Goal: Information Seeking & Learning: Learn about a topic

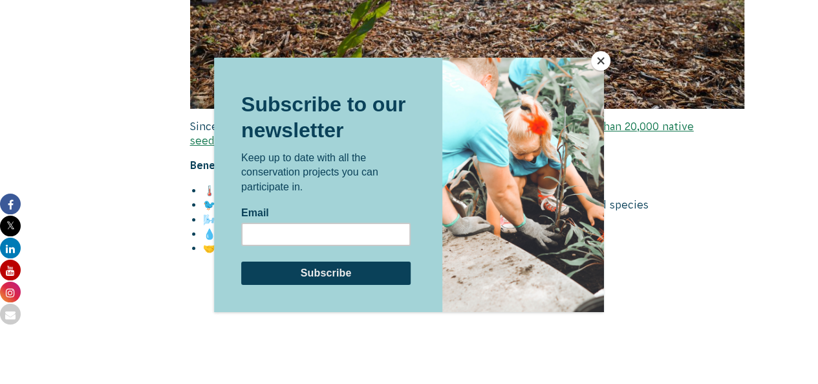
scroll to position [2588, 0]
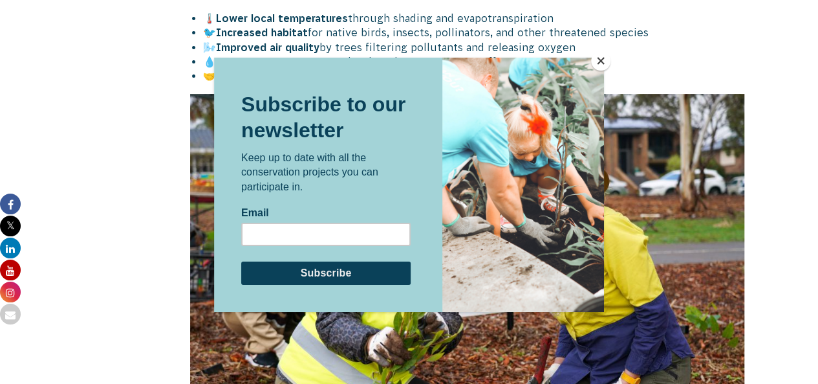
click at [597, 61] on button "Close" at bounding box center [600, 60] width 19 height 19
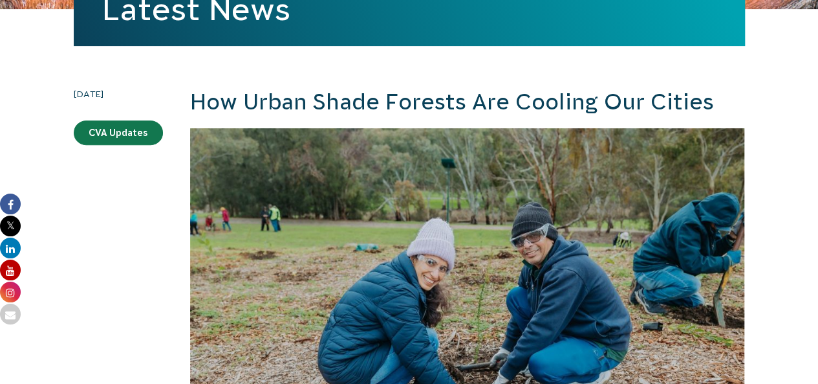
scroll to position [323, 0]
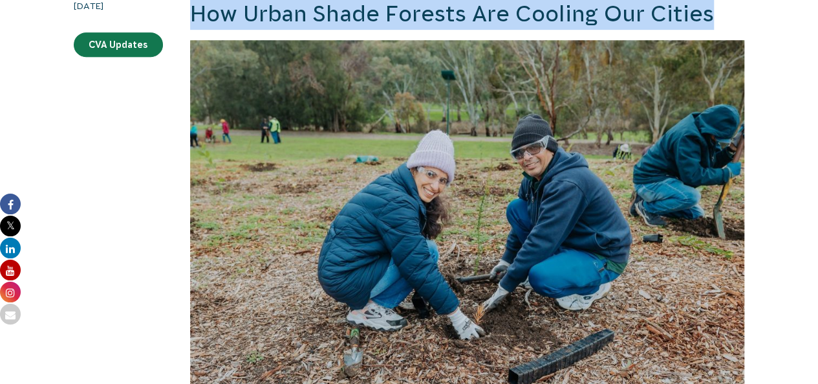
drag, startPoint x: 187, startPoint y: 7, endPoint x: 728, endPoint y: 15, distance: 541.5
copy h2 "How Urban Shade Forests Are Cooling Our Cities"
click at [423, 103] on img at bounding box center [467, 225] width 555 height 370
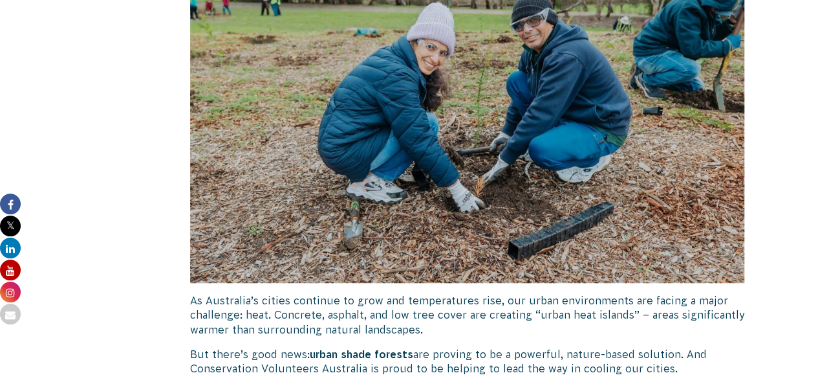
scroll to position [582, 0]
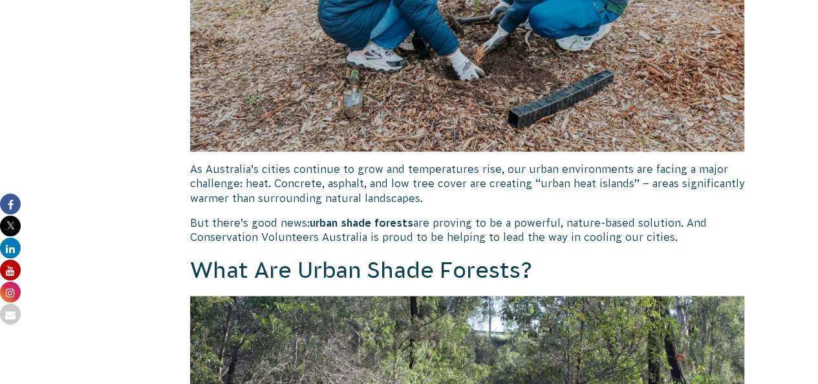
drag, startPoint x: 179, startPoint y: 164, endPoint x: 676, endPoint y: 239, distance: 503.2
copy div "As Australia’s cities continue to grow and temperatures rise, our urban environ…"
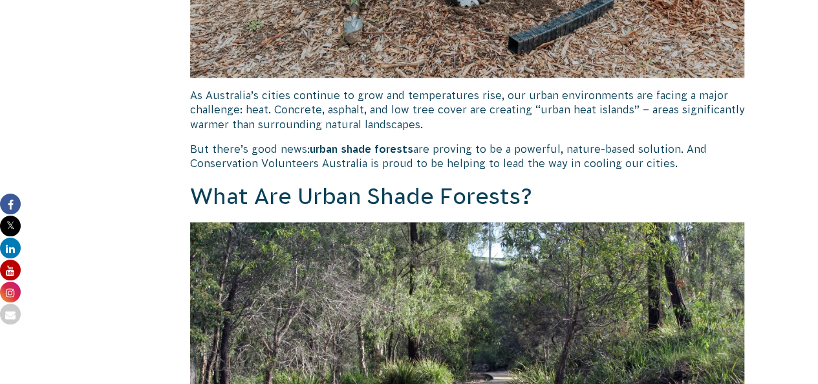
scroll to position [776, 0]
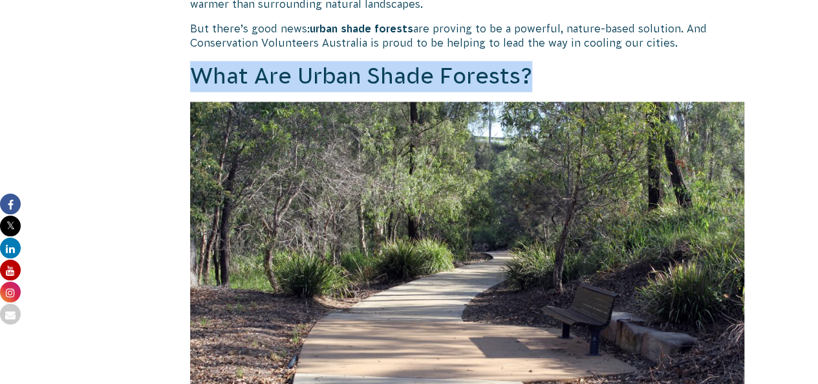
drag, startPoint x: 186, startPoint y: 71, endPoint x: 571, endPoint y: 80, distance: 384.4
copy h2 "What Are Urban Shade Forests?"
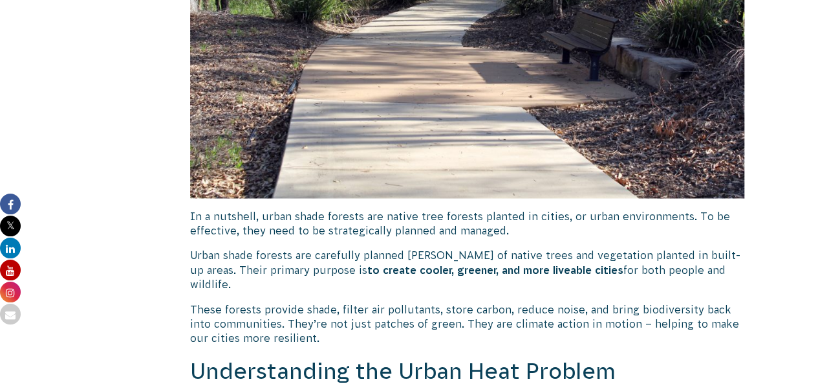
scroll to position [1100, 0]
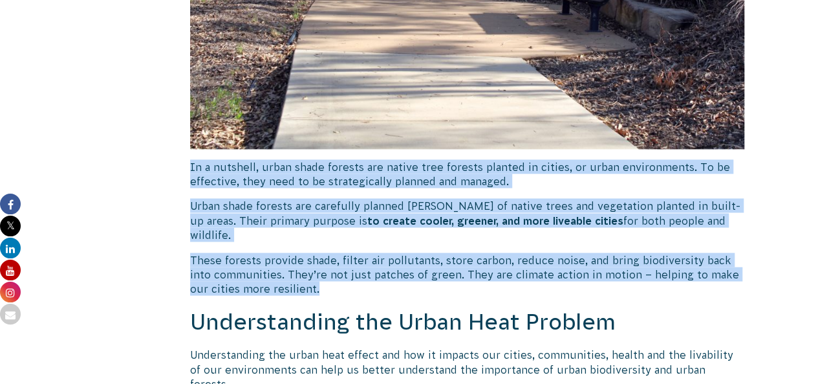
drag, startPoint x: 185, startPoint y: 160, endPoint x: 361, endPoint y: 272, distance: 208.5
copy div "In a nutshell, urban shade forests are native tree forests planted in cities, o…"
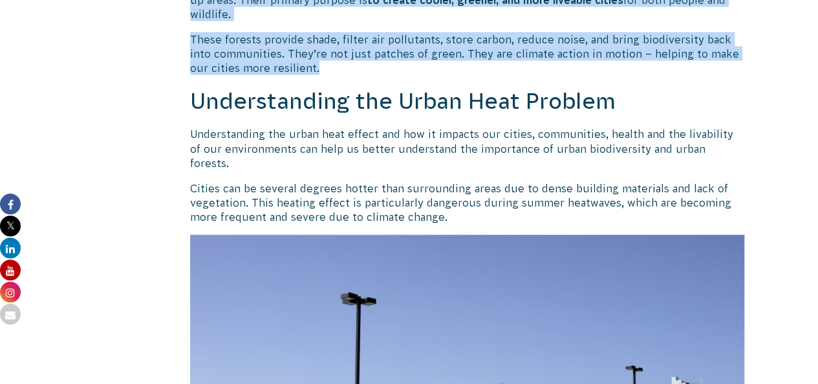
scroll to position [1359, 0]
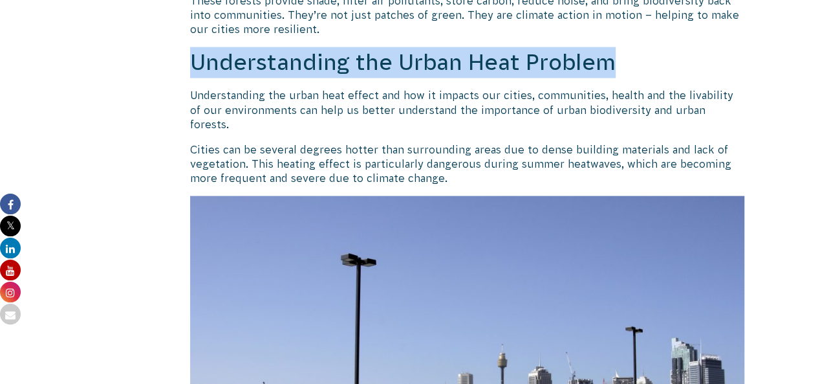
drag, startPoint x: 184, startPoint y: 45, endPoint x: 723, endPoint y: 36, distance: 539.0
copy h2 "Understanding the Urban Heat Problem"
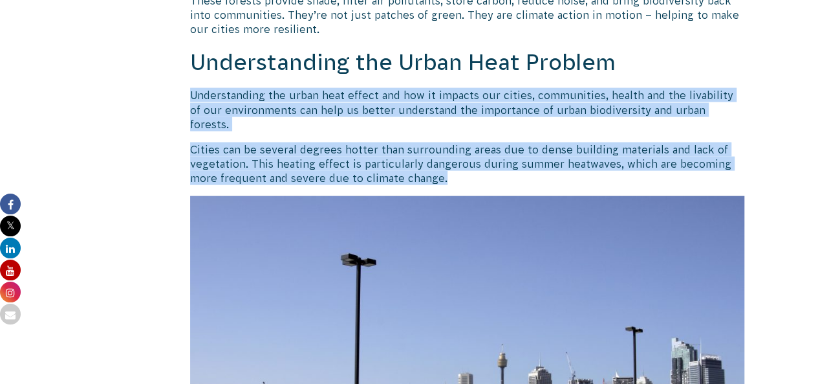
drag, startPoint x: 186, startPoint y: 77, endPoint x: 467, endPoint y: 153, distance: 290.8
copy div "Understanding the urban heat effect and how it impacts our cities, communities,…"
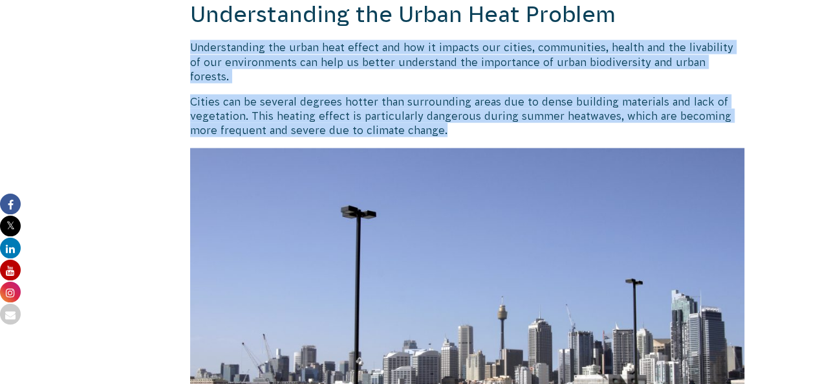
scroll to position [1294, 0]
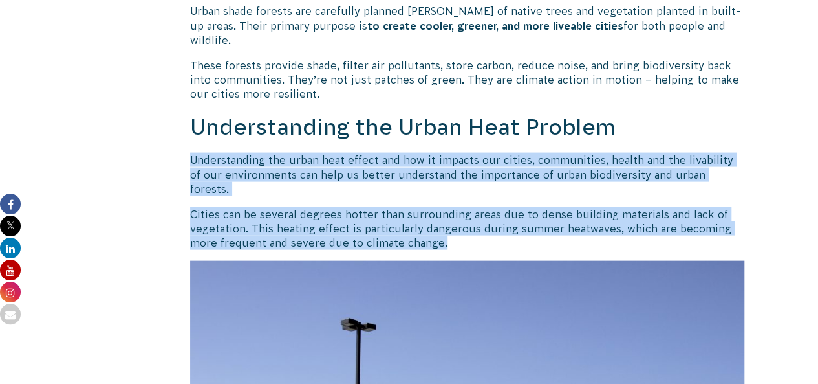
drag, startPoint x: 353, startPoint y: 301, endPoint x: 283, endPoint y: 289, distance: 70.9
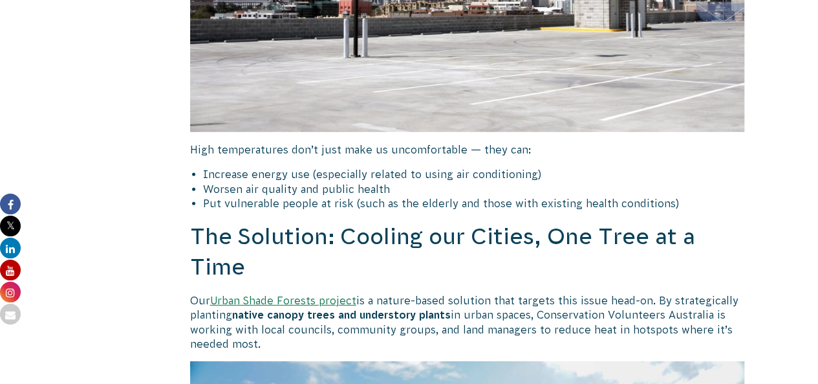
scroll to position [1811, 0]
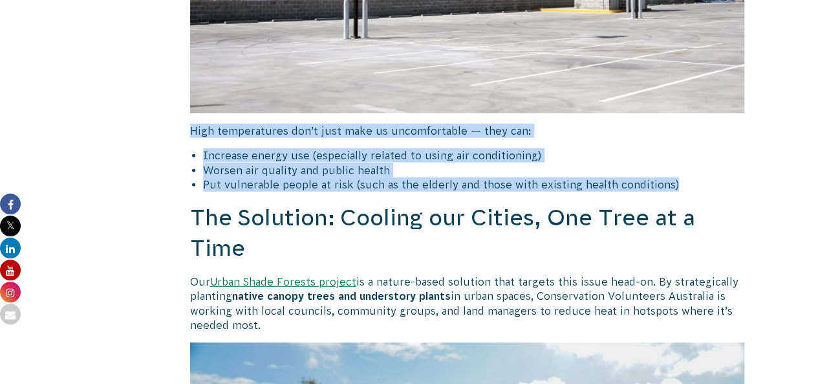
drag, startPoint x: 187, startPoint y: 105, endPoint x: 704, endPoint y: 155, distance: 519.9
copy div "High temperatures don’t just make us uncomfortable — they can: Increase energy …"
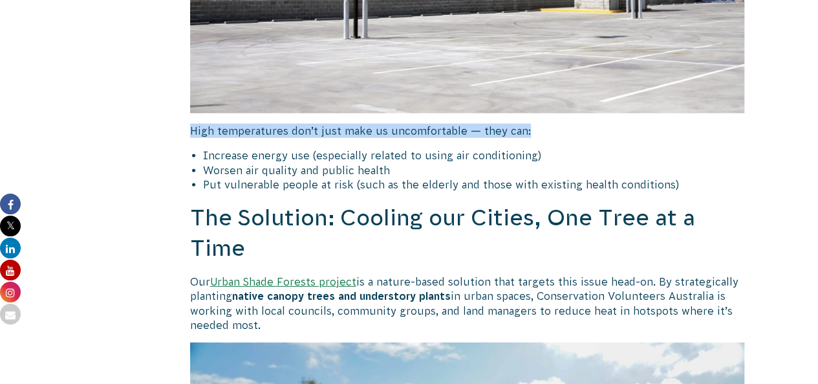
drag, startPoint x: 182, startPoint y: 96, endPoint x: 637, endPoint y: 100, distance: 454.8
copy p "High temperatures don’t just make us uncomfortable — they can:"
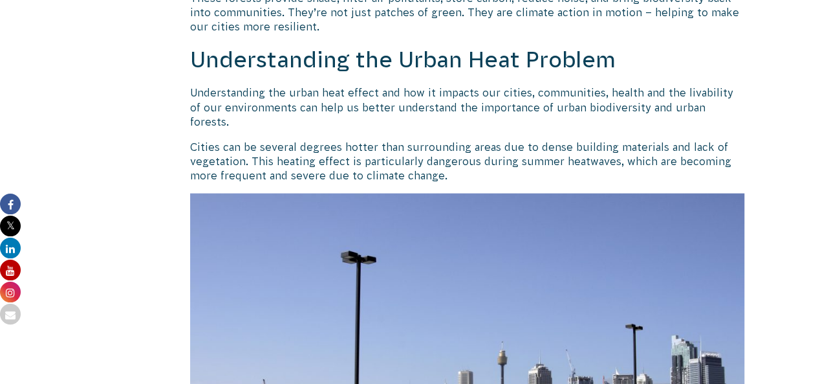
scroll to position [1359, 0]
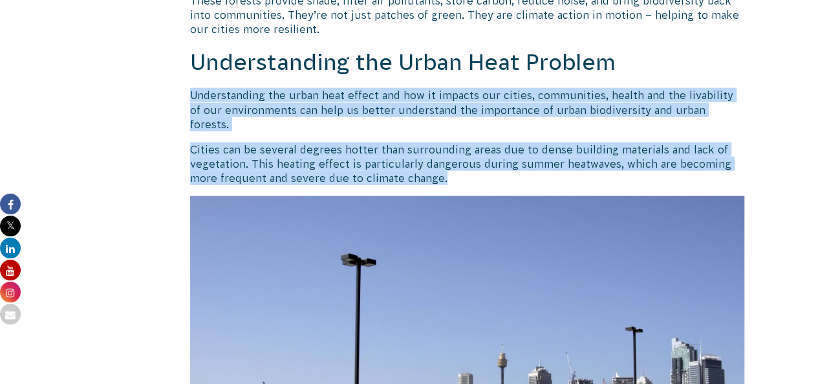
drag, startPoint x: 182, startPoint y: 75, endPoint x: 467, endPoint y: 148, distance: 293.9
copy div "Understanding the urban heat effect and how it impacts our cities, communities,…"
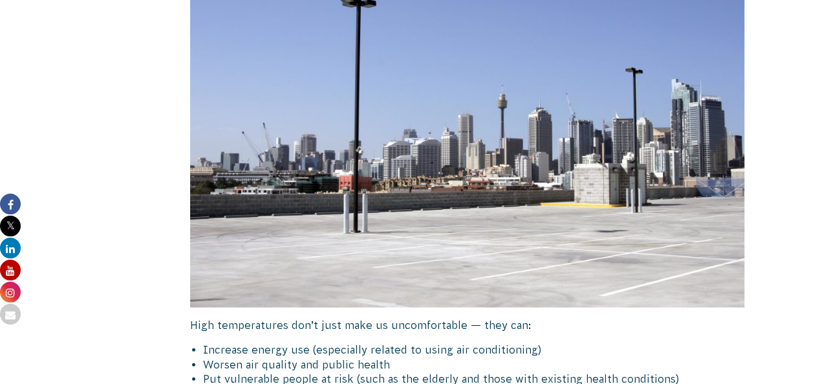
scroll to position [1747, 0]
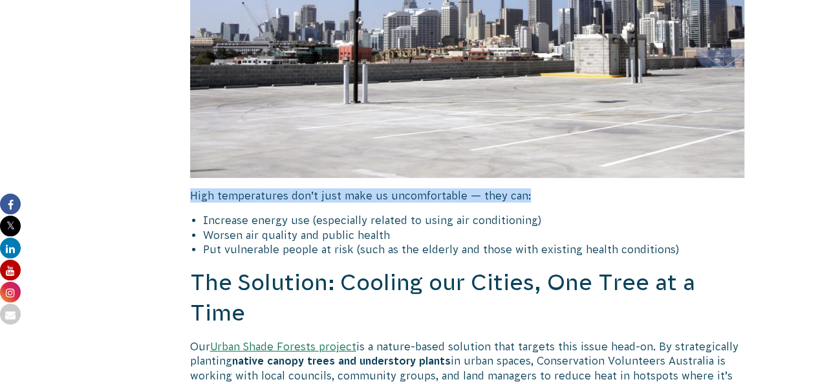
drag, startPoint x: 177, startPoint y: 168, endPoint x: 697, endPoint y: 167, distance: 520.1
copy p "High temperatures don’t just make us uncomfortable — they can:"
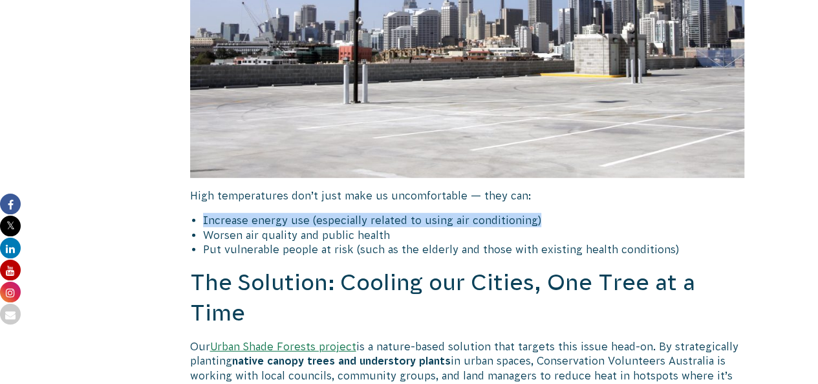
drag, startPoint x: 188, startPoint y: 186, endPoint x: 547, endPoint y: 184, distance: 359.0
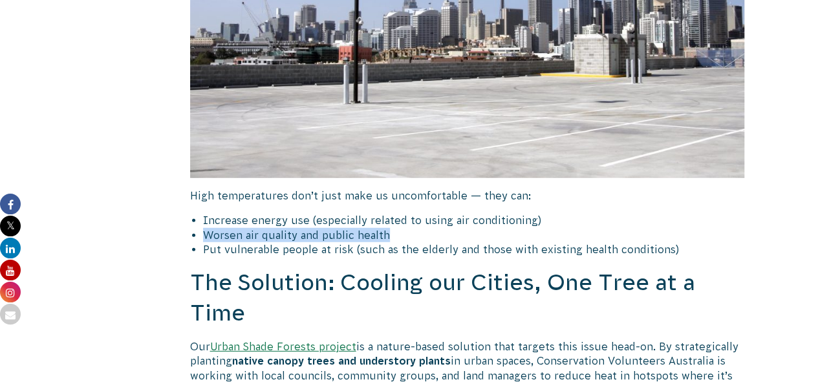
drag, startPoint x: 186, startPoint y: 201, endPoint x: 584, endPoint y: 204, distance: 397.9
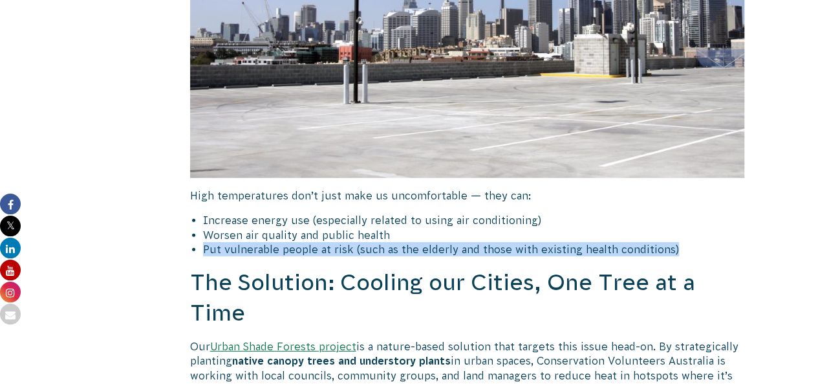
drag, startPoint x: 193, startPoint y: 218, endPoint x: 770, endPoint y: 213, distance: 576.4
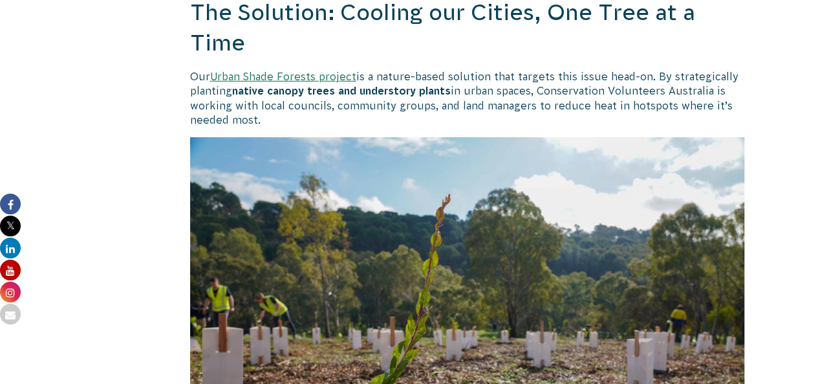
scroll to position [1941, 0]
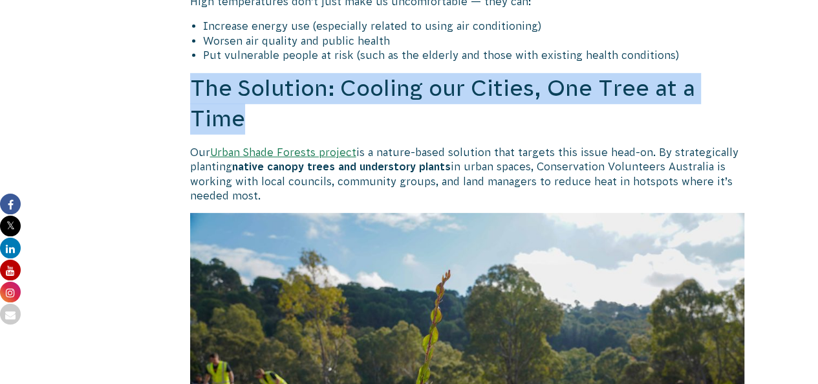
drag, startPoint x: 185, startPoint y: 55, endPoint x: 257, endPoint y: 95, distance: 82.8
click at [257, 95] on div "[DATE] CVA Updates How Urban Shade Forests Are Cooling Our Cities As Australia’…" at bounding box center [409, 348] width 699 height 3934
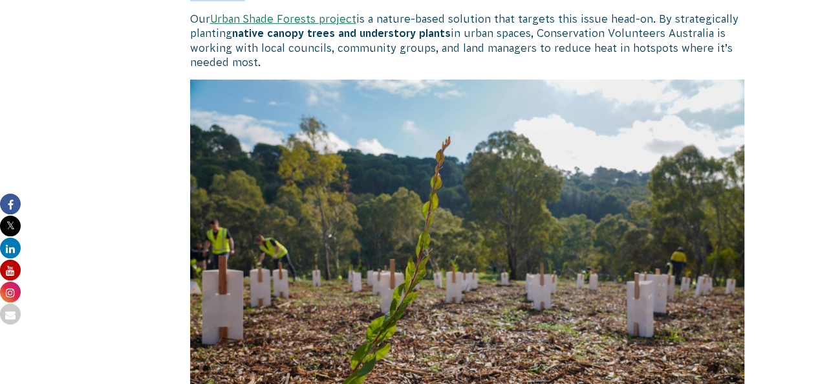
scroll to position [2005, 0]
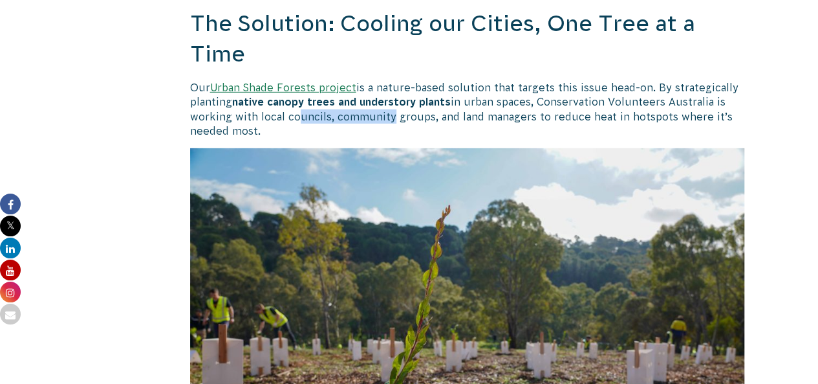
drag, startPoint x: 383, startPoint y: 81, endPoint x: 286, endPoint y: 94, distance: 98.0
click at [286, 94] on p "Our Urban Shade Forests project is a nature-based solution that targets this is…" at bounding box center [467, 109] width 555 height 58
drag, startPoint x: 141, startPoint y: 60, endPoint x: 166, endPoint y: 38, distance: 33.0
click at [141, 60] on div "[DATE] CVA Updates" at bounding box center [118, 284] width 89 height 3934
drag, startPoint x: 178, startPoint y: 45, endPoint x: 272, endPoint y: 99, distance: 109.0
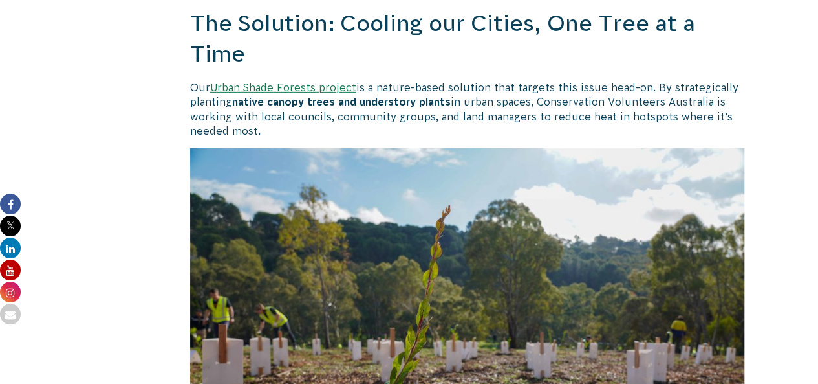
click at [272, 99] on div "[DATE] CVA Updates How Urban Shade Forests Are Cooling Our Cities As Australia’…" at bounding box center [409, 284] width 699 height 3934
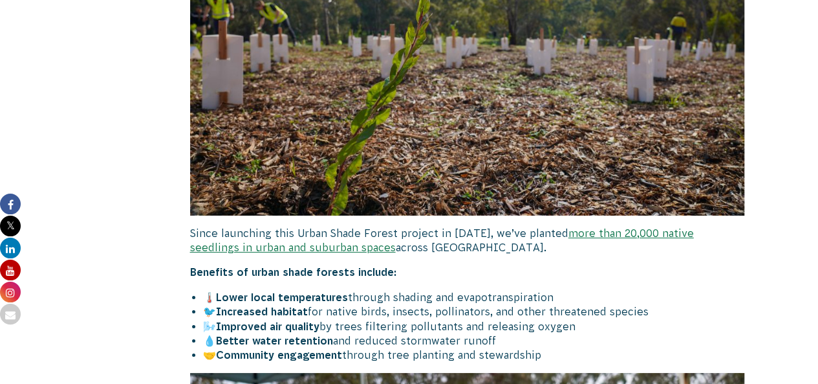
scroll to position [2329, 0]
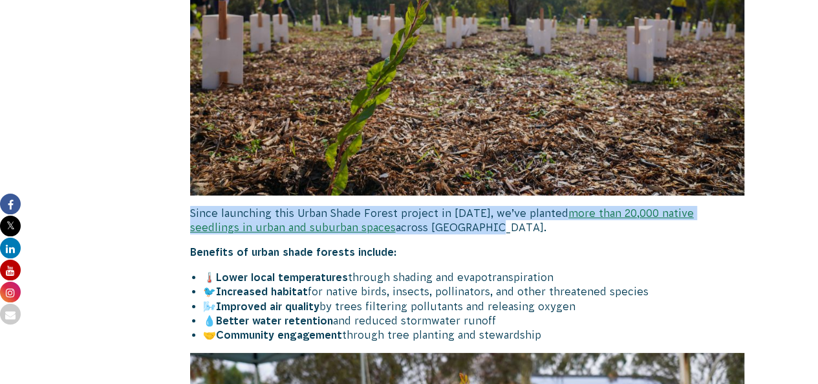
drag, startPoint x: 186, startPoint y: 177, endPoint x: 445, endPoint y: 201, distance: 259.8
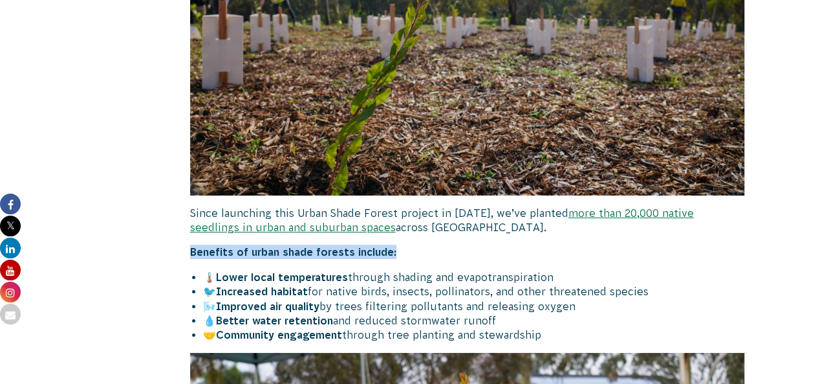
drag, startPoint x: 189, startPoint y: 220, endPoint x: 413, endPoint y: 234, distance: 224.3
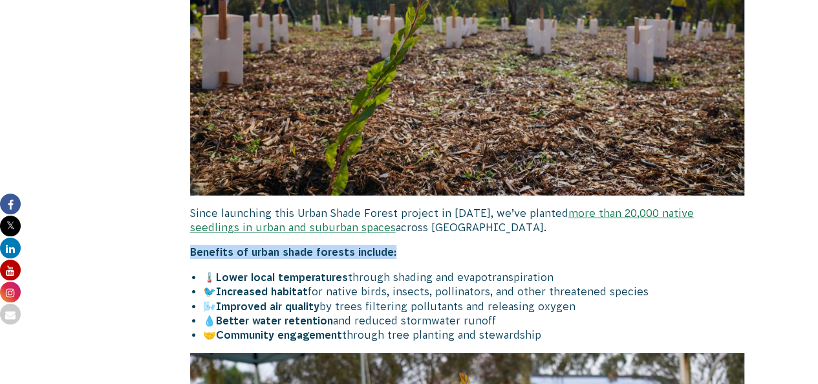
drag, startPoint x: 184, startPoint y: 222, endPoint x: 398, endPoint y: 227, distance: 214.2
drag, startPoint x: 193, startPoint y: 244, endPoint x: 574, endPoint y: 243, distance: 381.7
drag, startPoint x: 199, startPoint y: 264, endPoint x: 662, endPoint y: 262, distance: 463.2
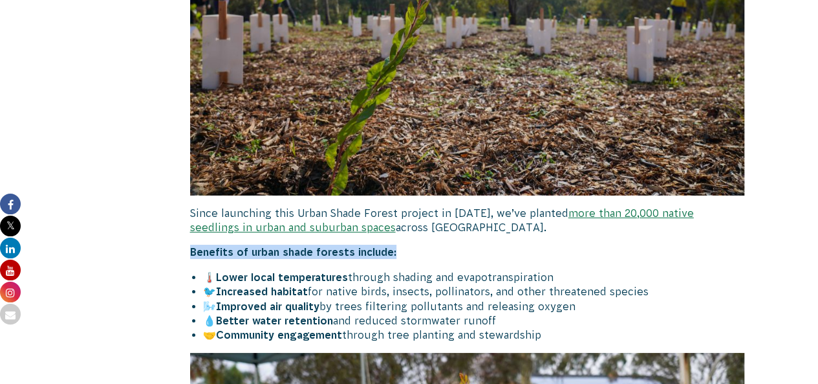
drag, startPoint x: 194, startPoint y: 273, endPoint x: 577, endPoint y: 273, distance: 383.0
click at [577, 299] on li "🌬️ Improved air quality by trees filtering pollutants and releasing oxygen" at bounding box center [474, 306] width 542 height 14
drag, startPoint x: 201, startPoint y: 294, endPoint x: 519, endPoint y: 288, distance: 317.7
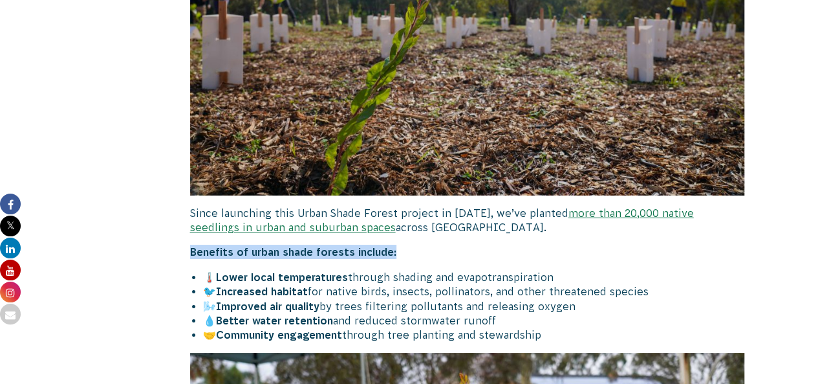
drag, startPoint x: 193, startPoint y: 301, endPoint x: 550, endPoint y: 309, distance: 356.5
click at [550, 327] on li "🤝 Community engagement through tree planting and stewardship" at bounding box center [474, 334] width 542 height 14
